Goal: Navigation & Orientation: Go to known website

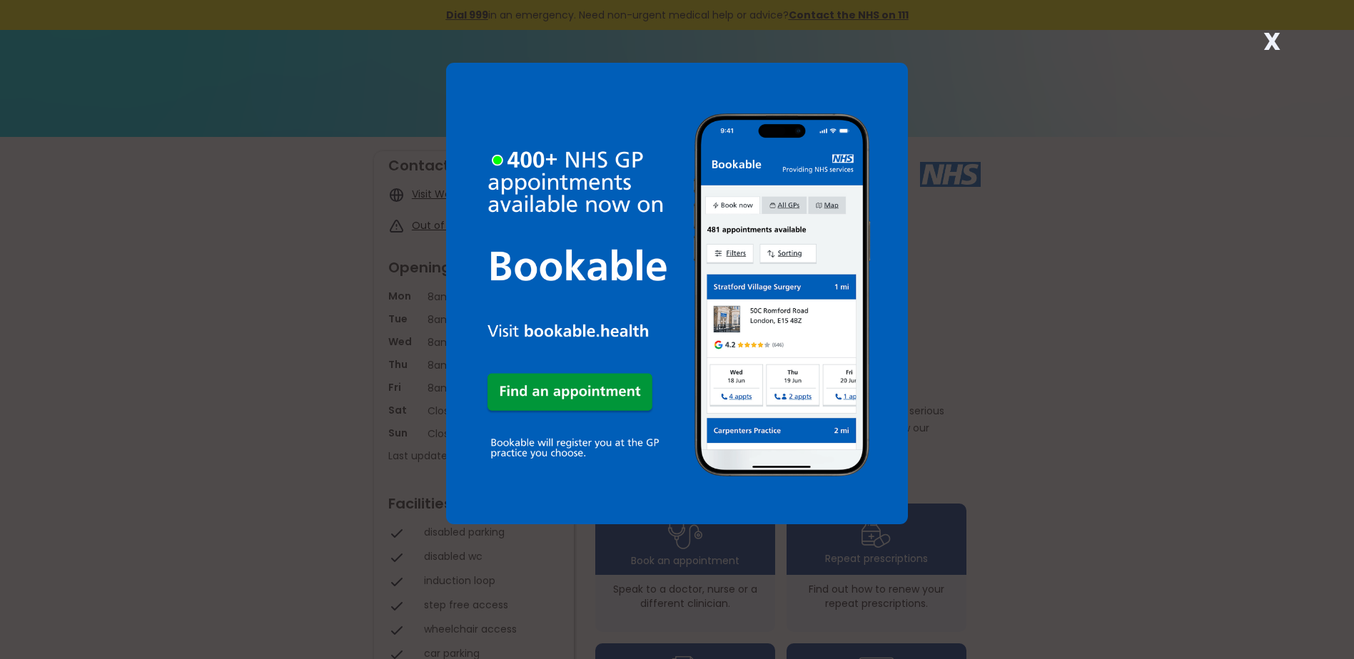
click at [1271, 39] on strong "X" at bounding box center [1271, 41] width 17 height 34
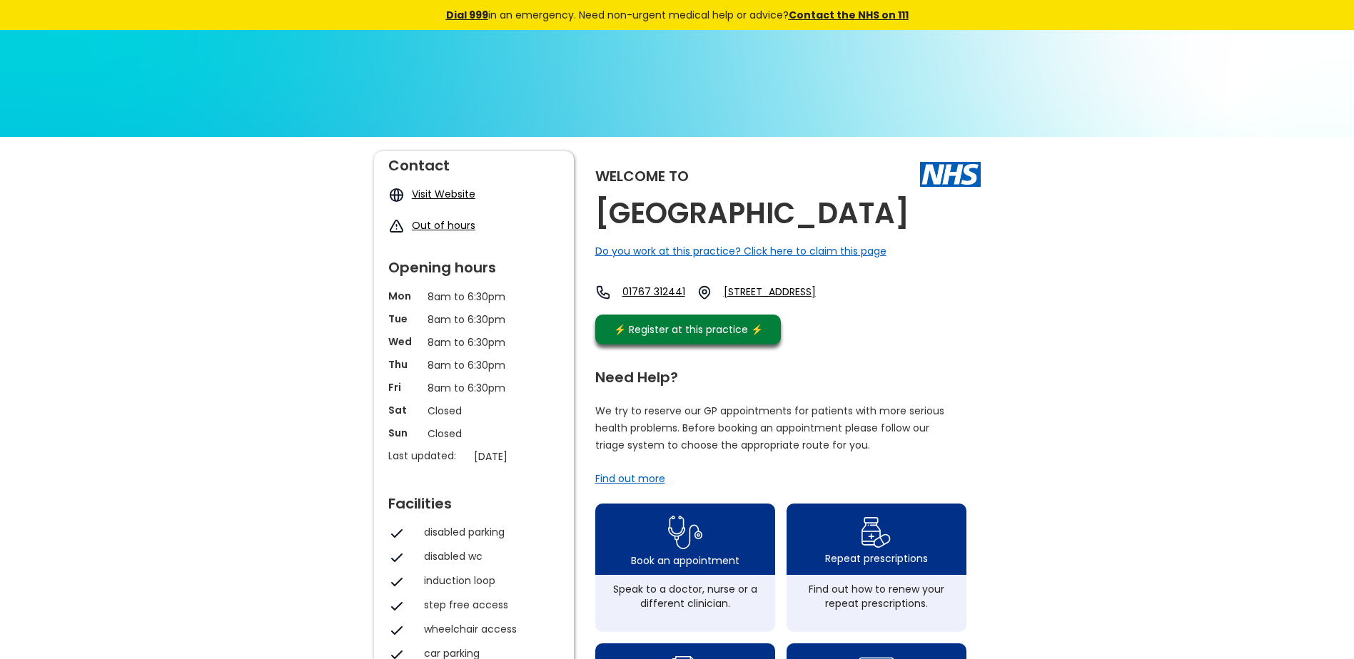
click at [435, 198] on link "Visit Website" at bounding box center [444, 194] width 64 height 14
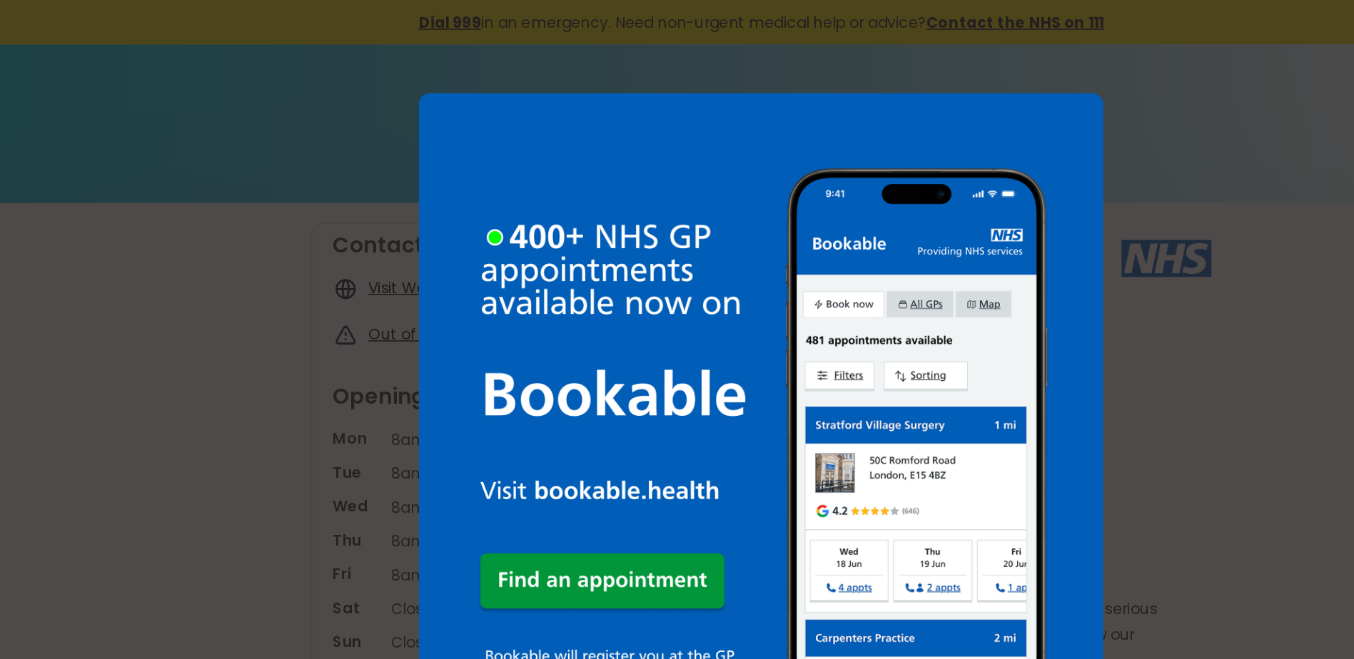
click at [971, 49] on div "X" at bounding box center [677, 329] width 1354 height 659
click at [908, 216] on div "X" at bounding box center [677, 329] width 1354 height 659
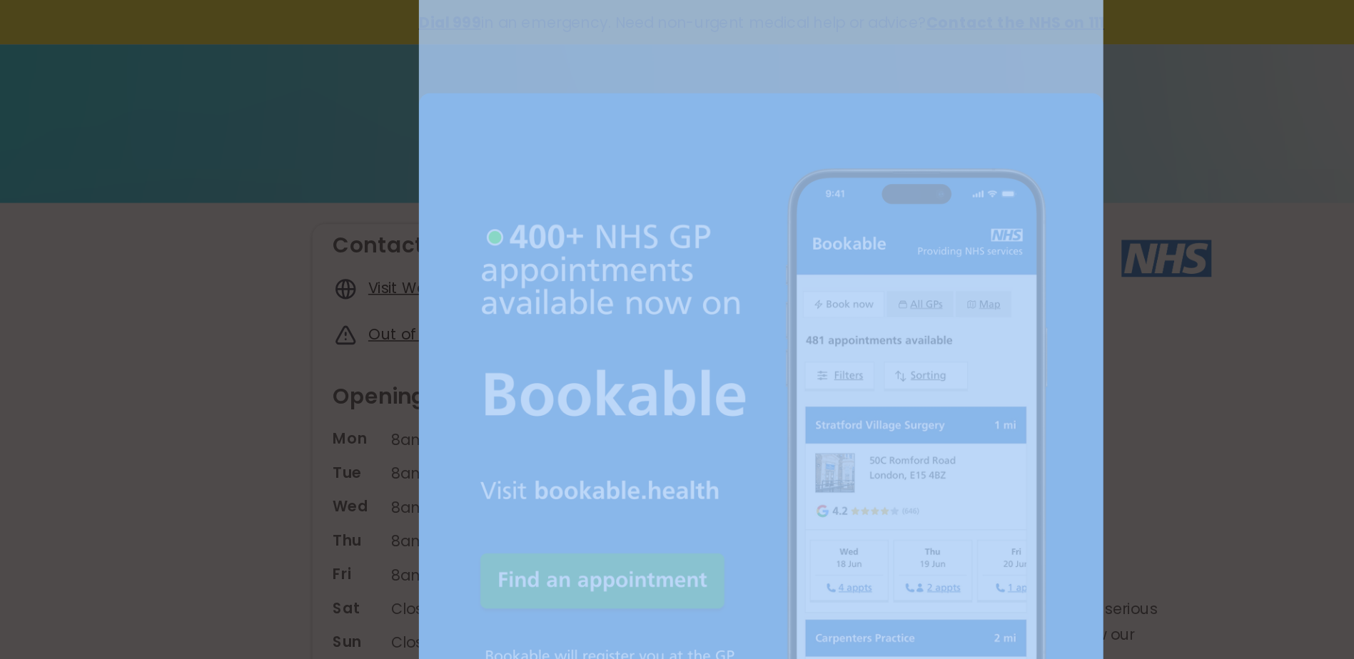
click at [908, 216] on div "X" at bounding box center [677, 329] width 1354 height 659
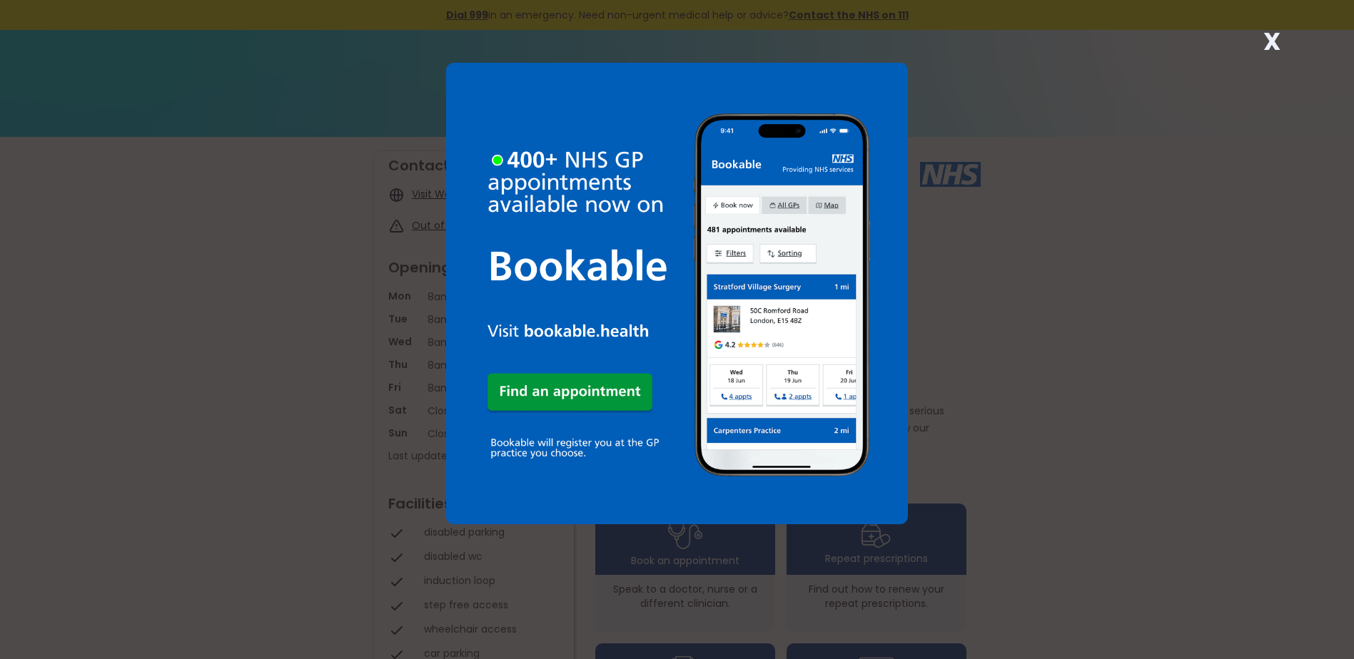
click at [1269, 44] on strong "X" at bounding box center [1271, 41] width 17 height 34
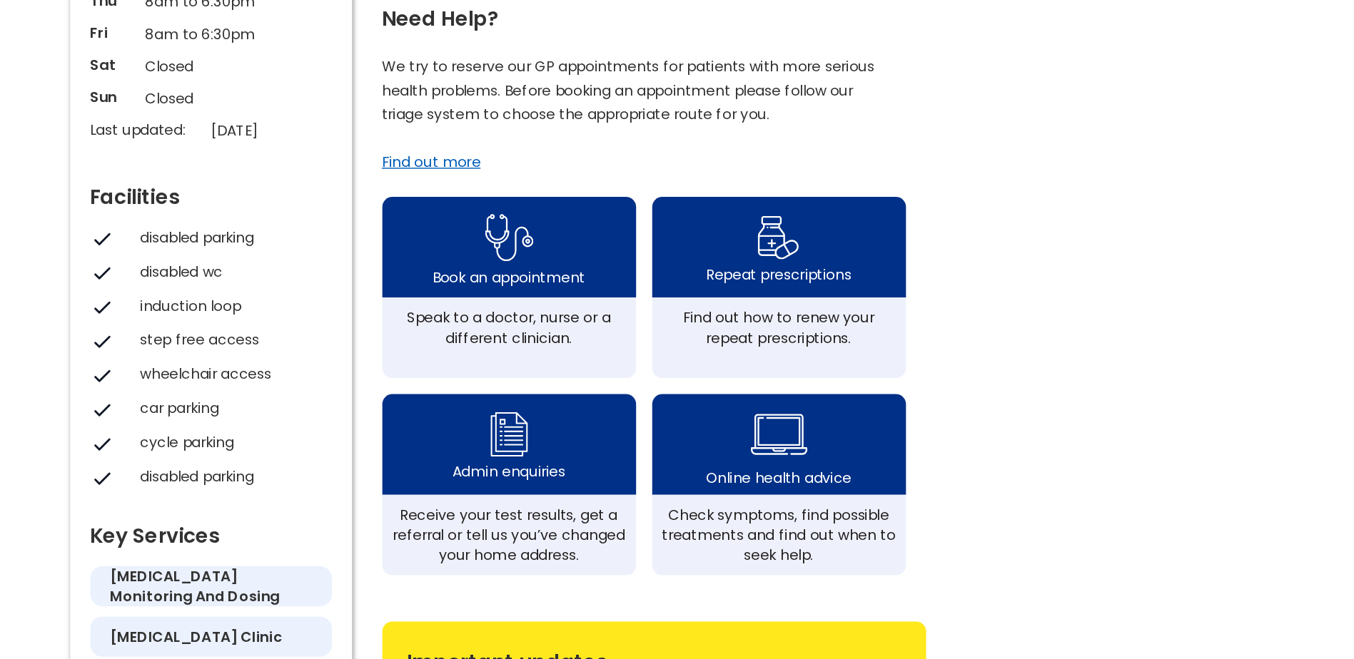
scroll to position [177, 0]
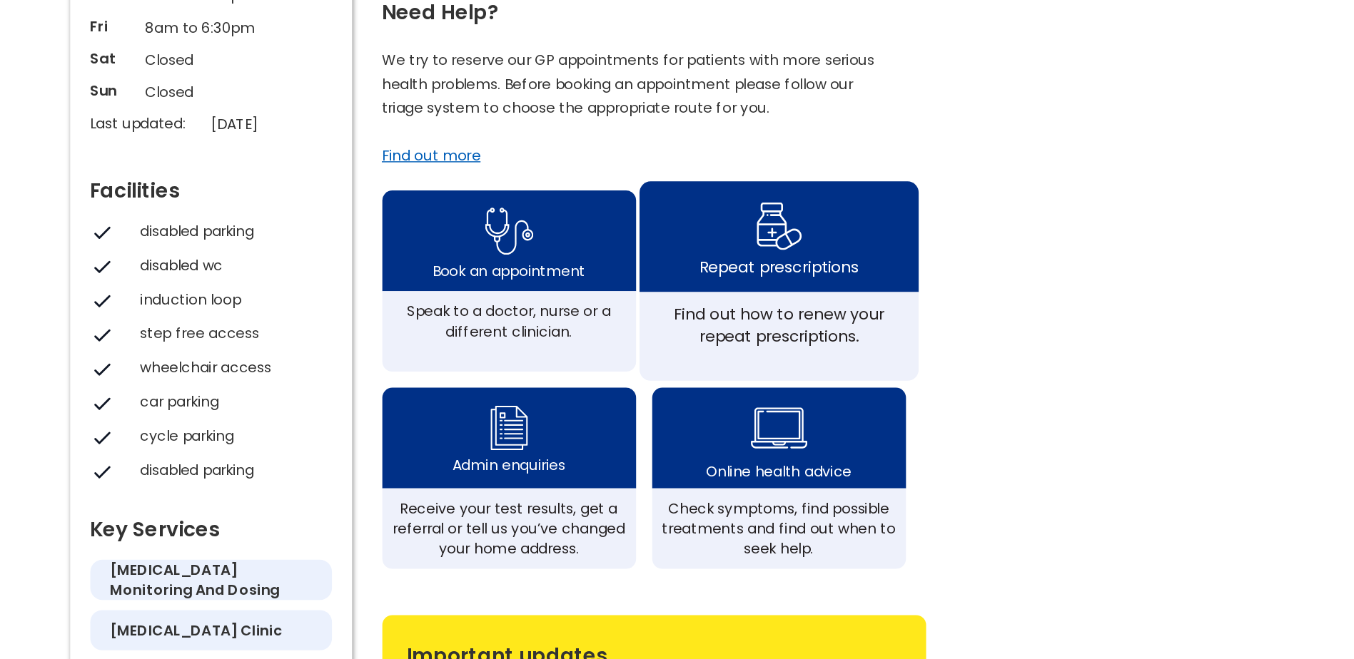
click at [876, 388] on div "Repeat prescriptions" at bounding box center [875, 381] width 113 height 16
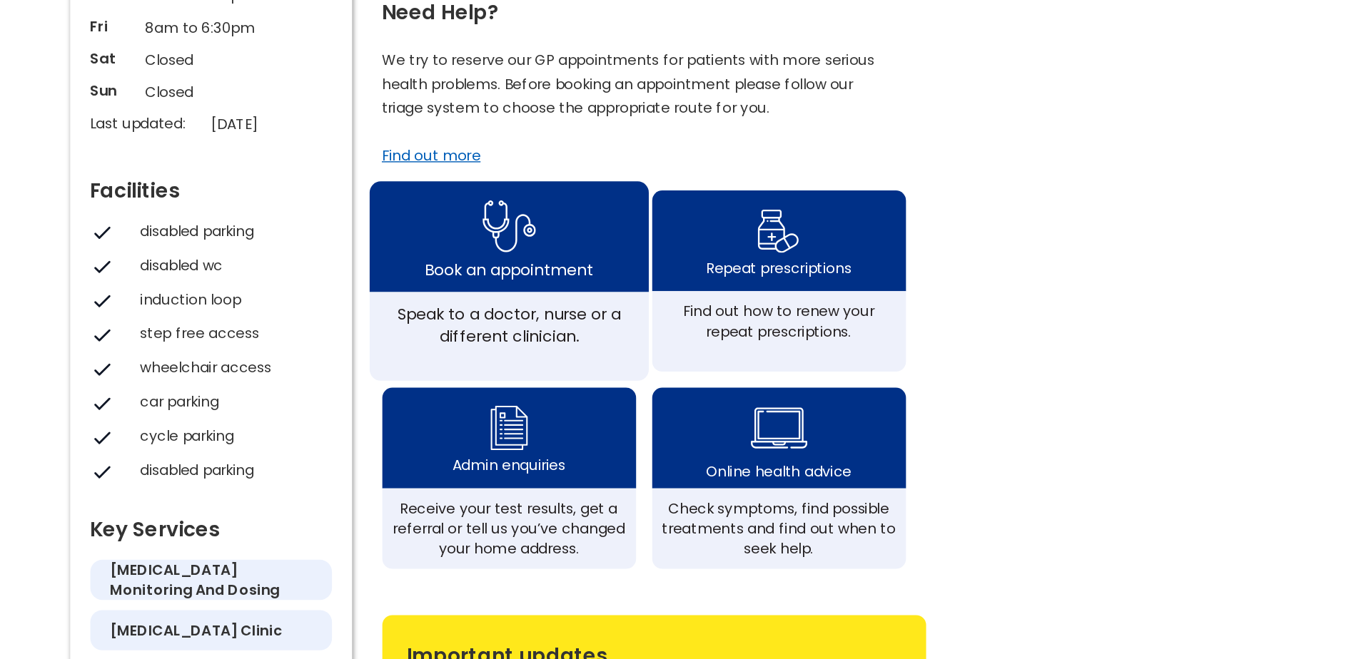
click at [683, 375] on img at bounding box center [685, 352] width 38 height 46
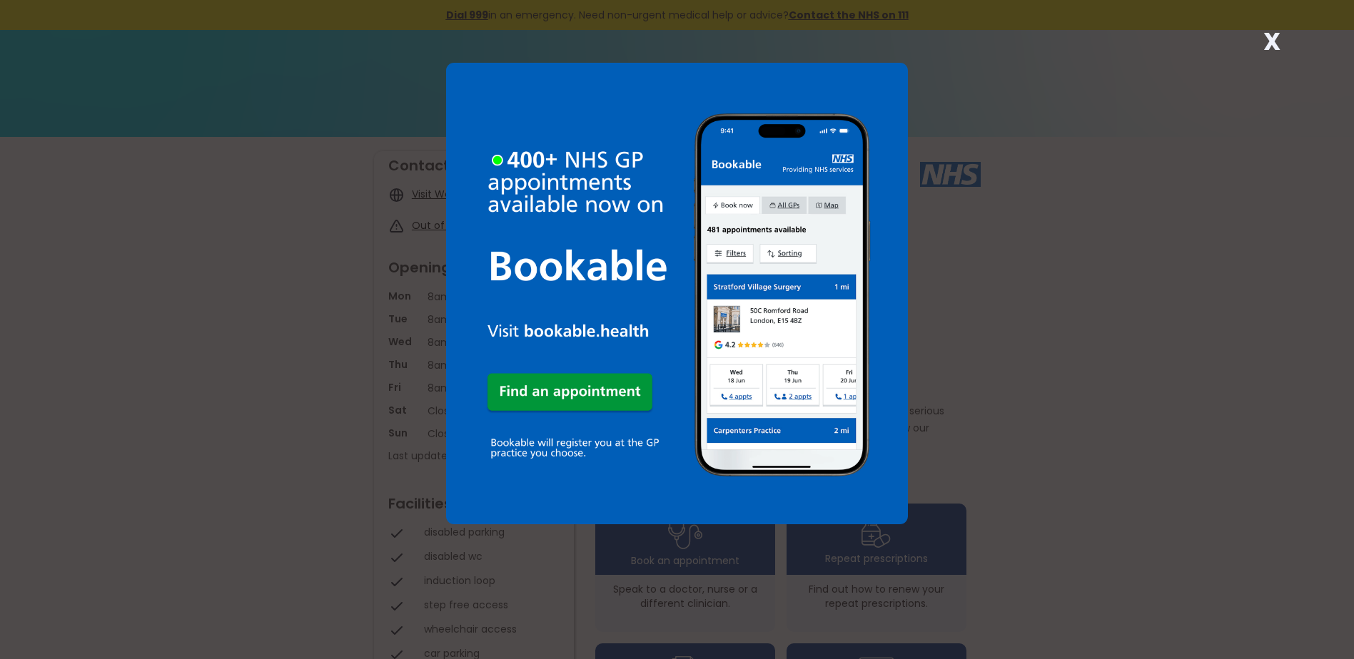
click at [1275, 40] on strong "X" at bounding box center [1271, 41] width 17 height 34
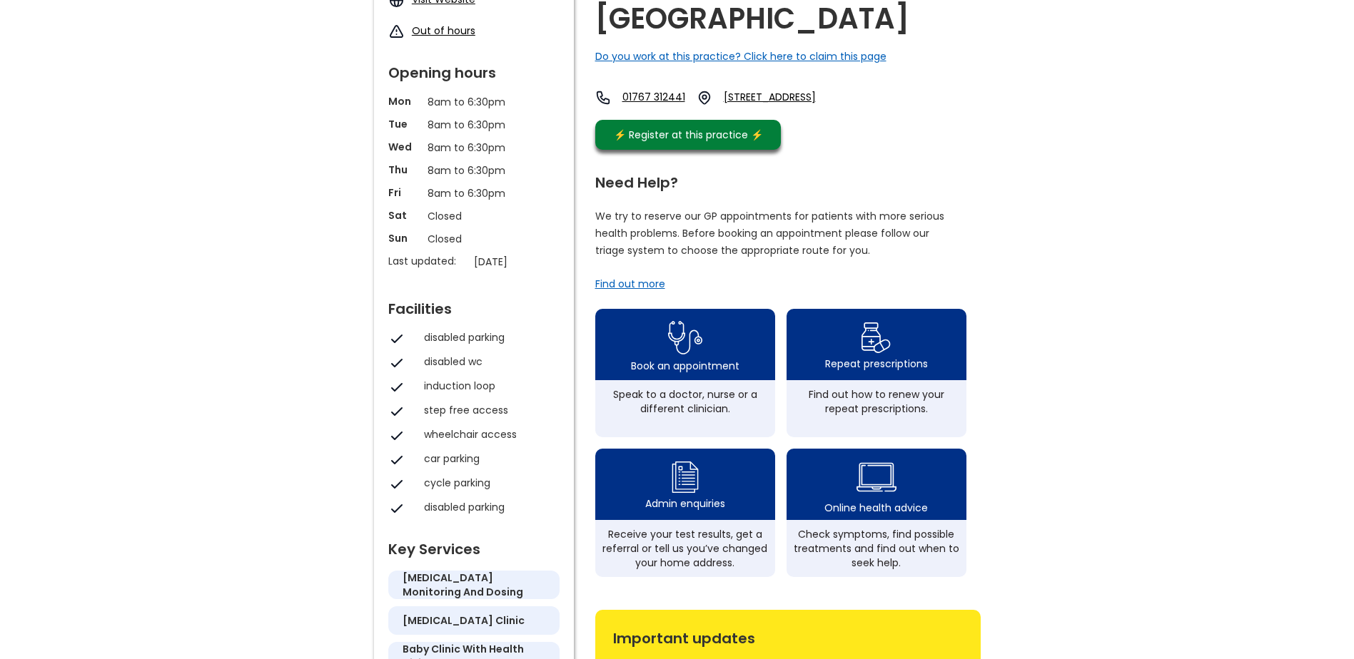
scroll to position [193, 0]
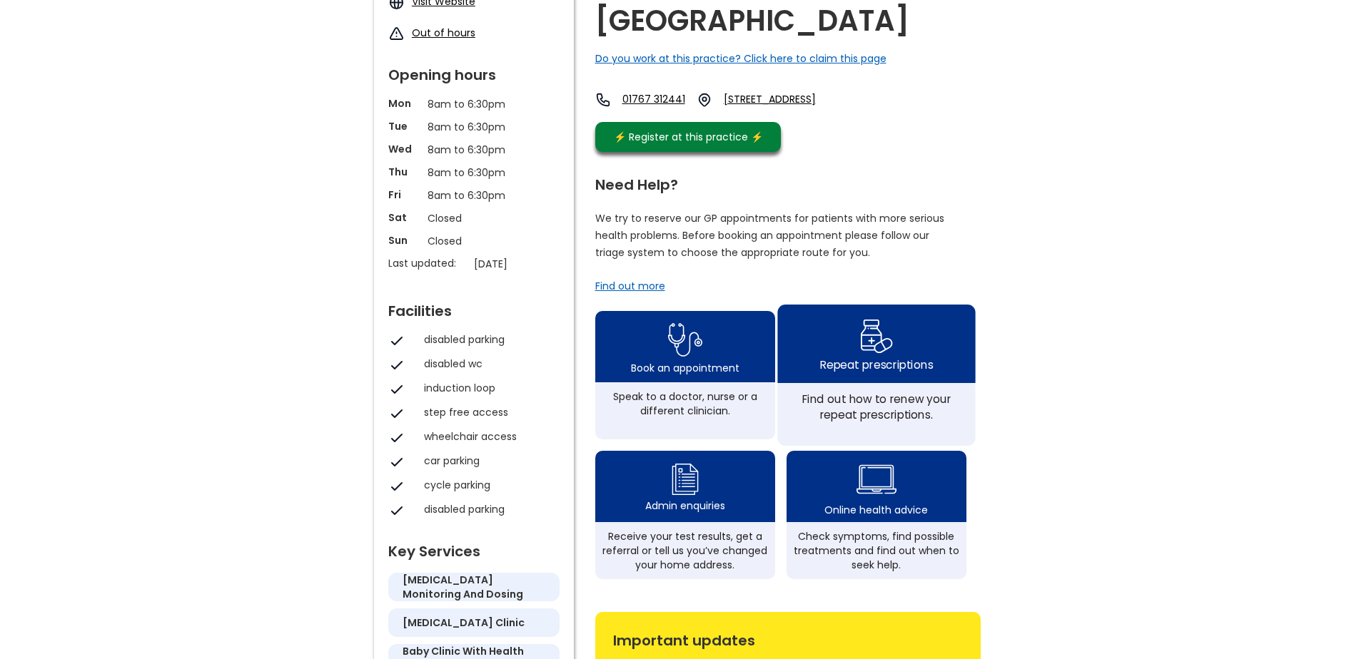
click at [903, 369] on div "Repeat prescriptions" at bounding box center [876, 344] width 198 height 79
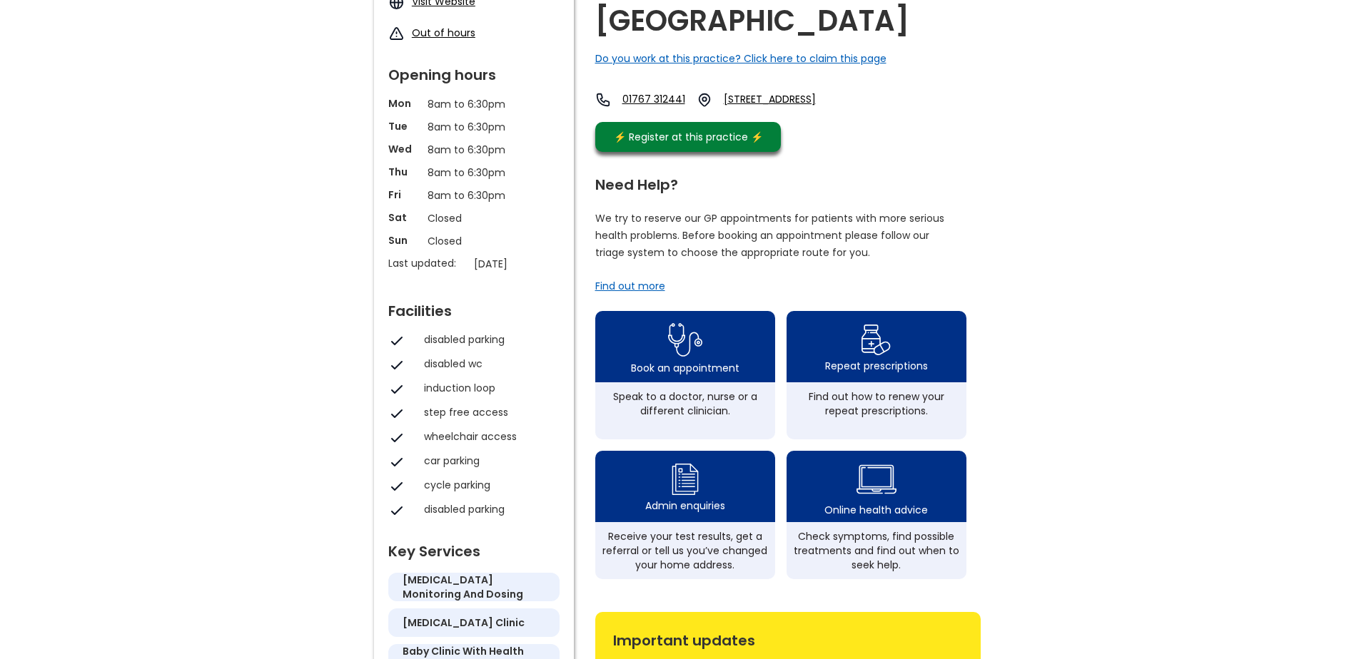
drag, startPoint x: 312, startPoint y: 0, endPoint x: 288, endPoint y: 81, distance: 84.0
click at [288, 81] on div "Welcome to Ivel Medical Centre Do you work at this practice? Click here to clai…" at bounding box center [677, 498] width 1354 height 1108
